Goal: Check status

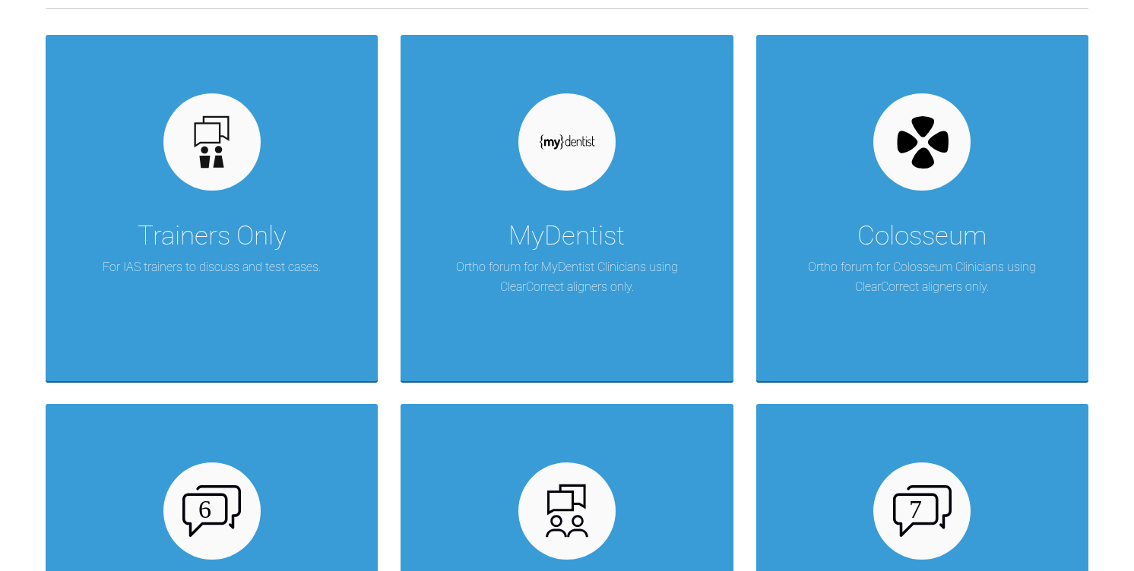
scroll to position [502, 0]
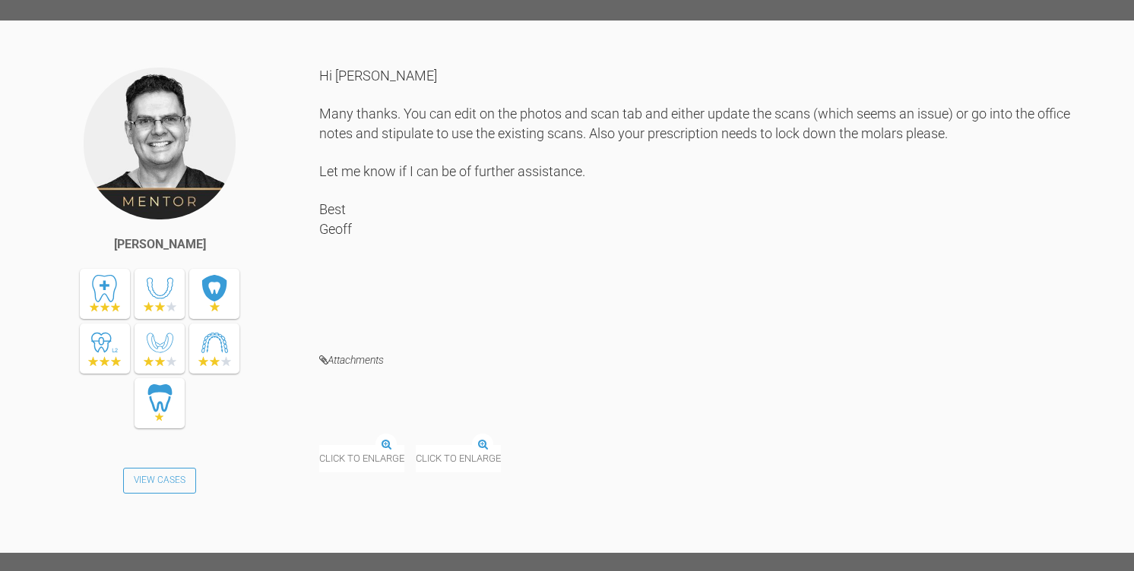
scroll to position [3328, 0]
